Goal: Transaction & Acquisition: Subscribe to service/newsletter

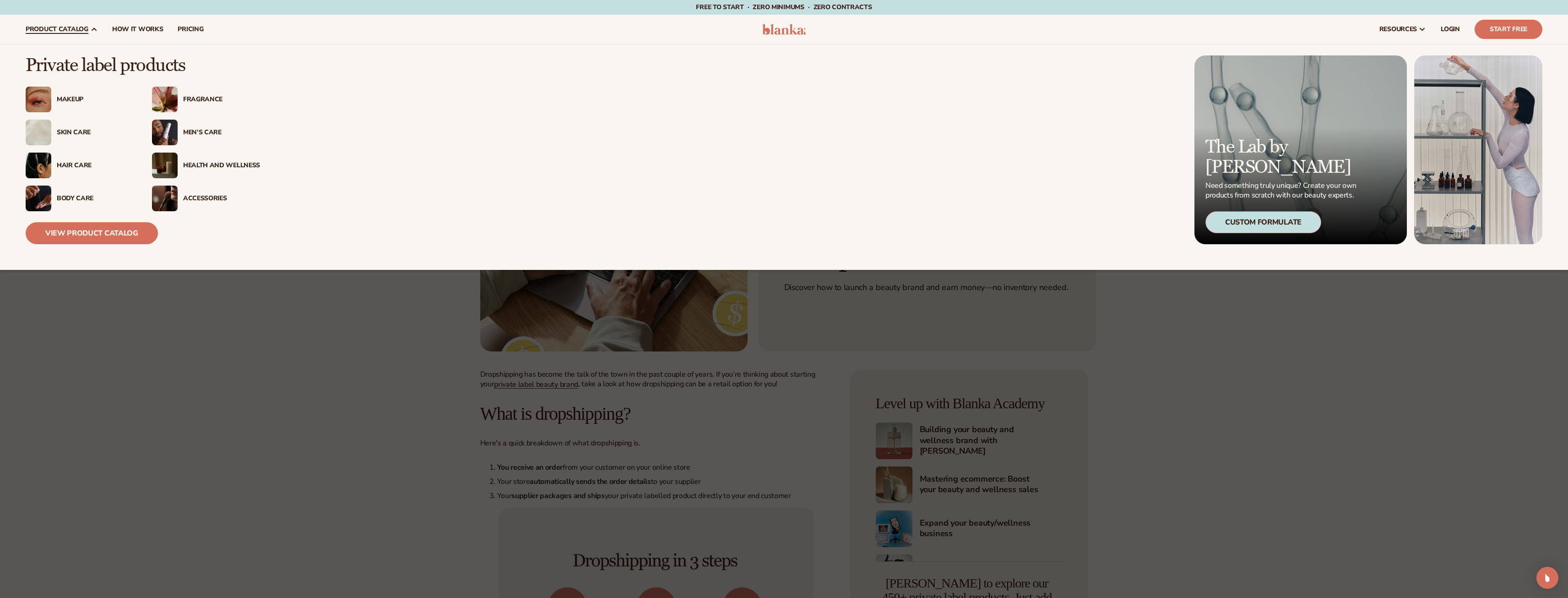
click at [58, 96] on div "Makeup" at bounding box center [95, 99] width 77 height 8
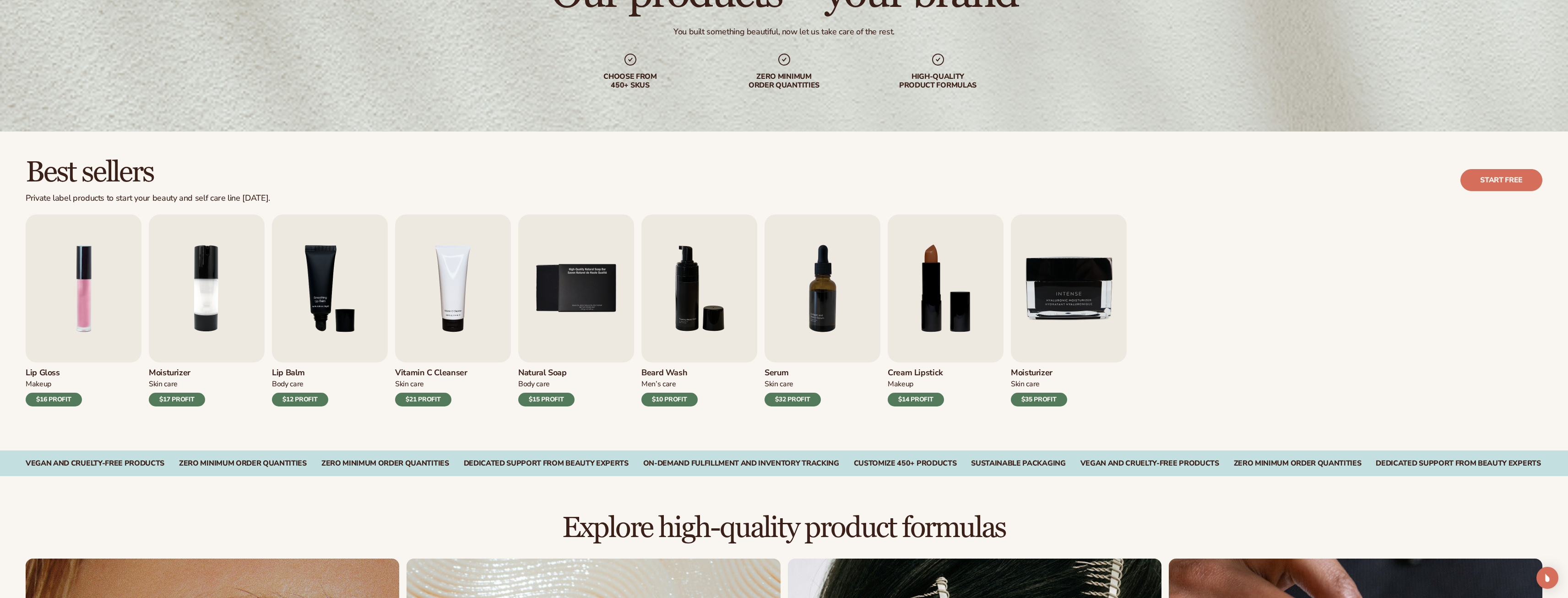
scroll to position [137, 0]
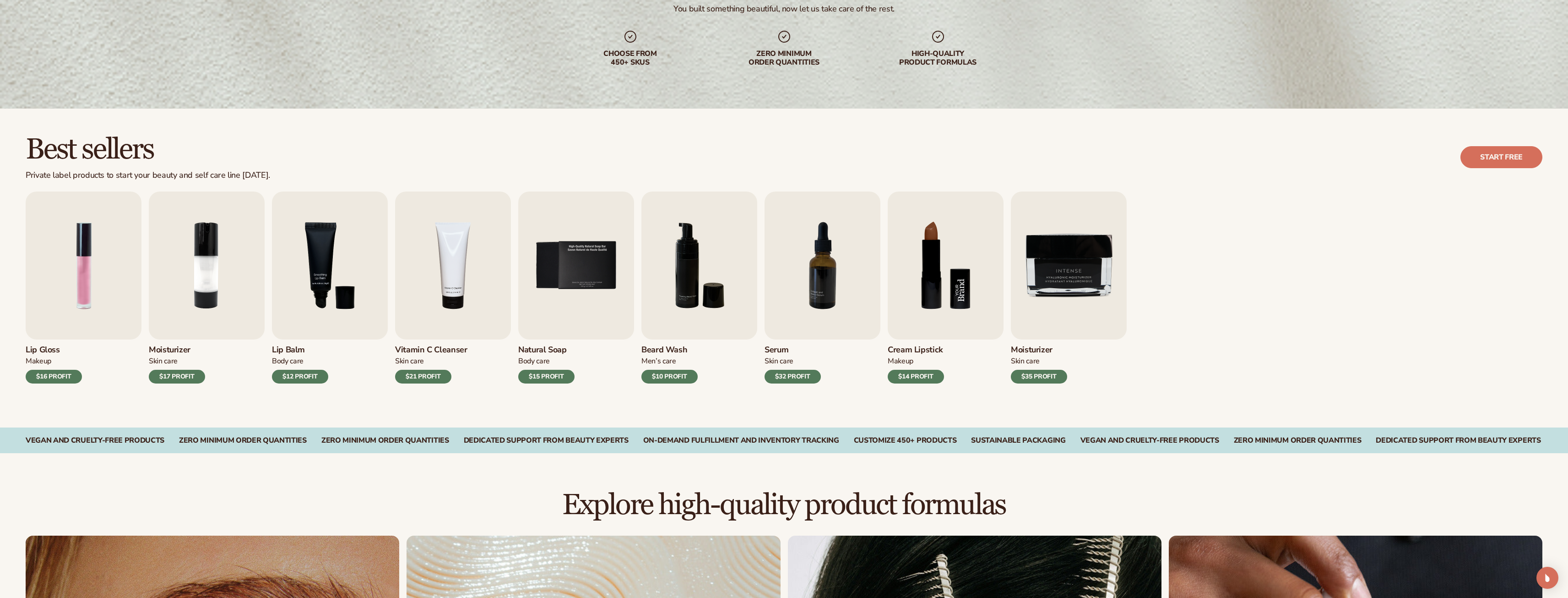
click at [924, 297] on img "8 / 9" at bounding box center [946, 265] width 116 height 148
click at [956, 294] on img "8 / 9" at bounding box center [946, 265] width 116 height 148
click at [947, 299] on img "8 / 9" at bounding box center [946, 265] width 116 height 148
click at [926, 297] on img "8 / 9" at bounding box center [946, 265] width 116 height 148
click at [914, 376] on div "$14 PROFIT" at bounding box center [916, 376] width 57 height 13
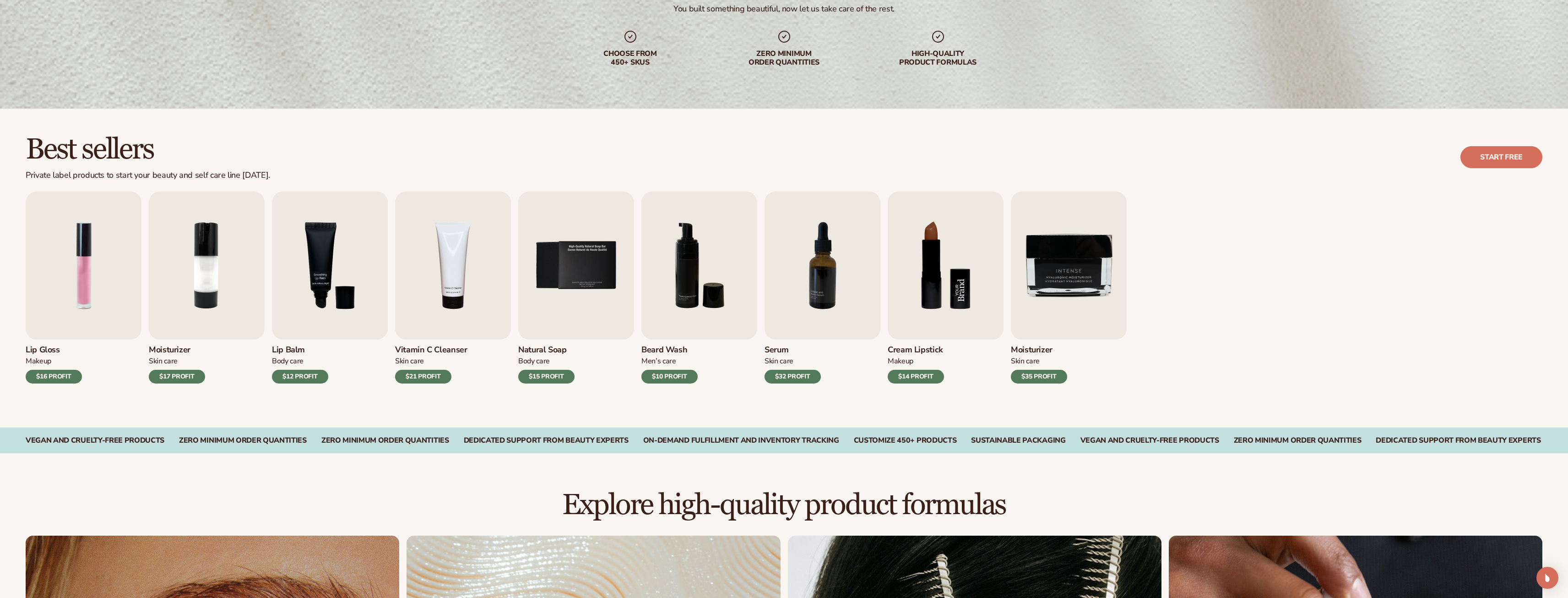
click at [955, 272] on img "8 / 9" at bounding box center [946, 265] width 116 height 148
click at [921, 272] on img "8 / 9" at bounding box center [946, 265] width 116 height 148
click at [940, 292] on img "8 / 9" at bounding box center [946, 265] width 116 height 148
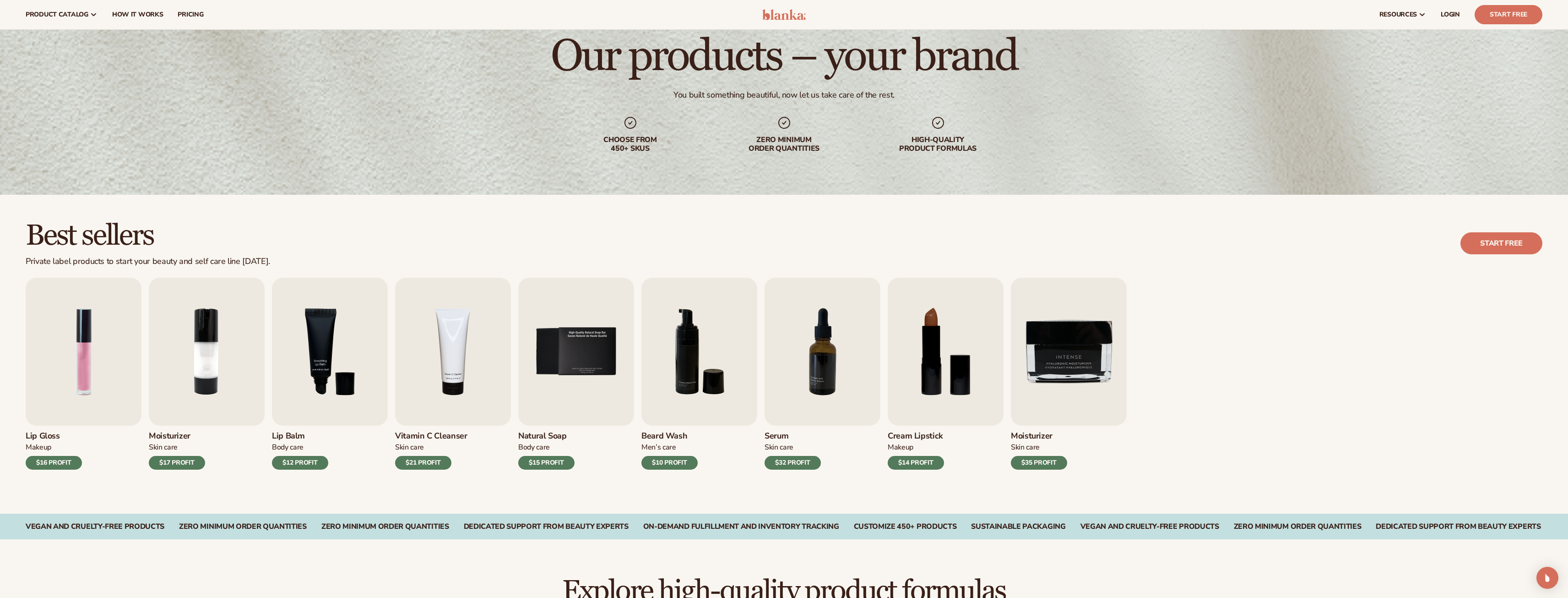
scroll to position [0, 0]
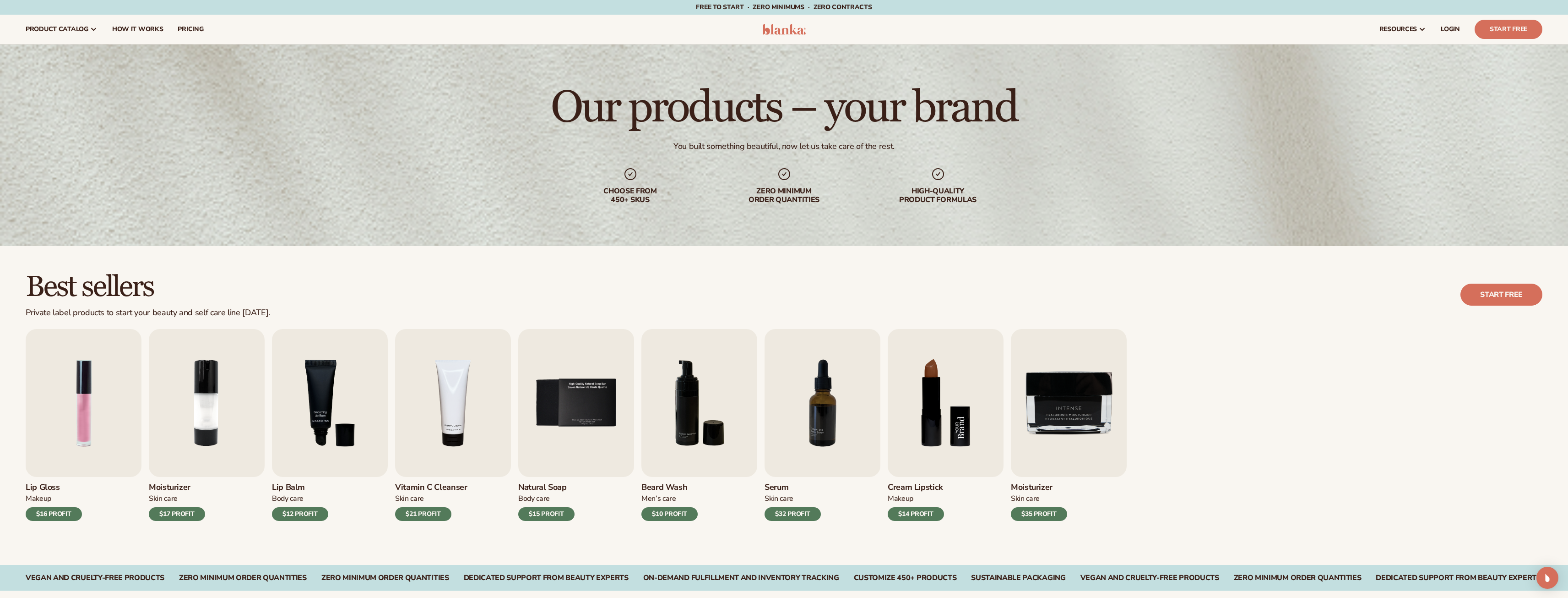
click at [943, 434] on img "8 / 9" at bounding box center [946, 403] width 116 height 148
click at [917, 514] on div "$14 PROFIT" at bounding box center [916, 514] width 57 height 13
click at [85, 390] on img "1 / 9" at bounding box center [83, 403] width 116 height 148
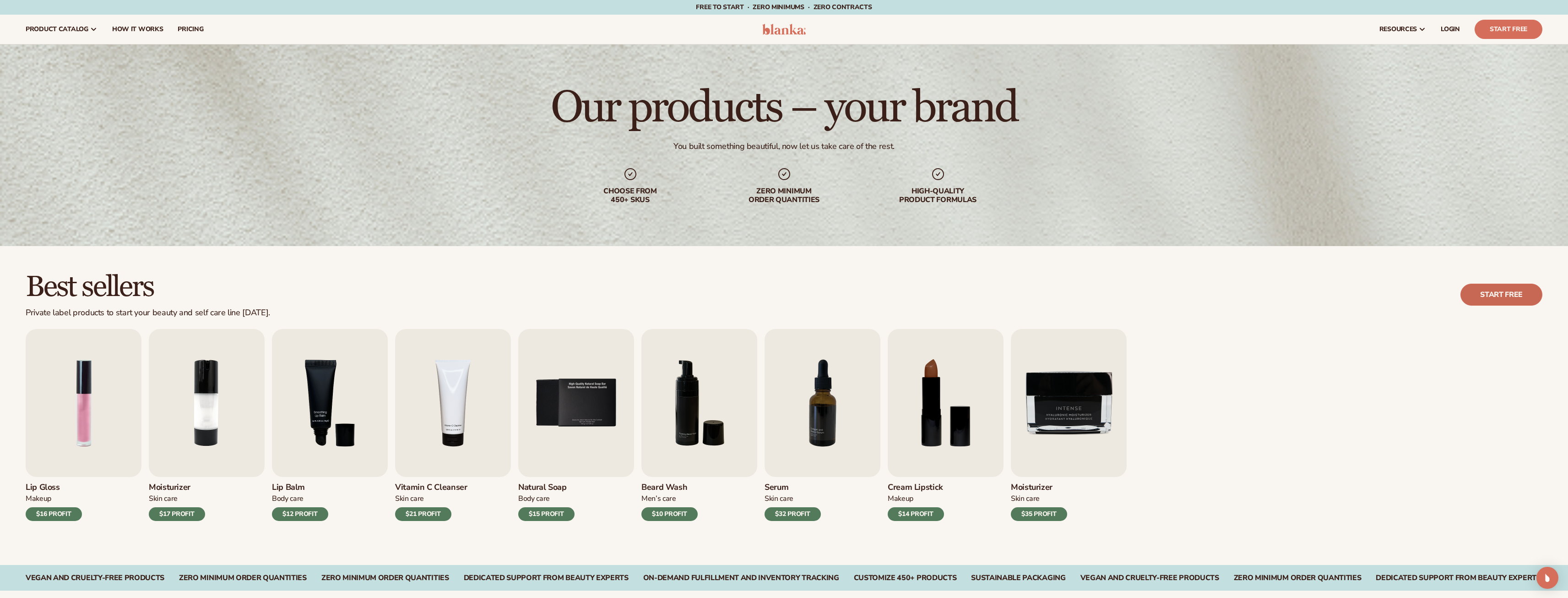
click at [1494, 293] on link "Start free" at bounding box center [1502, 294] width 82 height 22
